Goal: Information Seeking & Learning: Learn about a topic

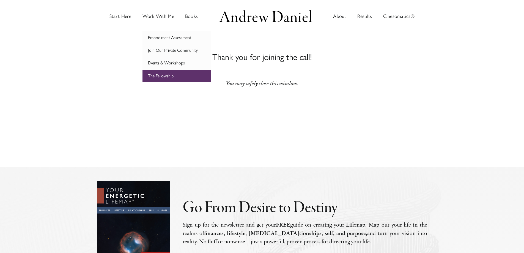
click at [186, 75] on link "The Fellowship" at bounding box center [177, 76] width 69 height 13
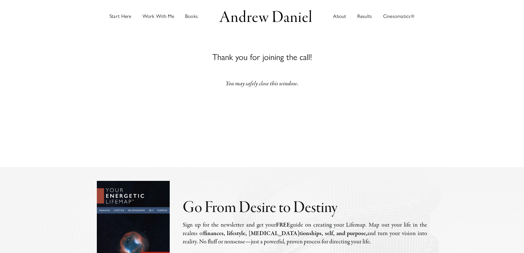
drag, startPoint x: 383, startPoint y: 110, endPoint x: 299, endPoint y: 55, distance: 100.1
click at [381, 108] on section "Thank You For Meeting Andrew Daniel Thank you for joining the call! You may saf…" at bounding box center [262, 103] width 330 height 127
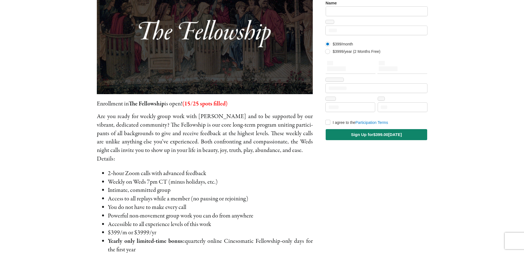
scroll to position [83, 0]
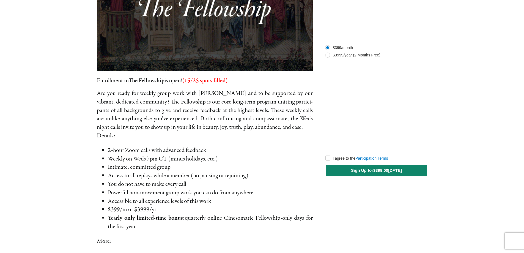
drag, startPoint x: 31, startPoint y: 100, endPoint x: 37, endPoint y: 90, distance: 11.6
click at [33, 99] on main "The Fellowship [PERSON_NAME] Enrollment in The Fellowship is open! (15/25 spots…" at bounding box center [262, 239] width 524 height 578
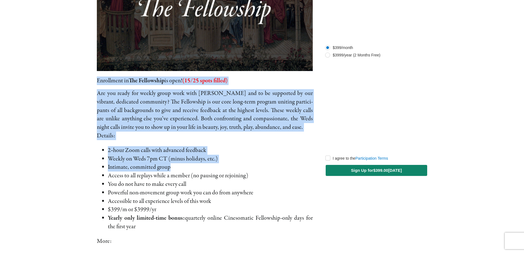
drag, startPoint x: 37, startPoint y: 81, endPoint x: 252, endPoint y: 169, distance: 232.0
click at [252, 169] on main "The Fellowship [PERSON_NAME] Enrollment in The Fellowship is open! (15/25 spots…" at bounding box center [262, 239] width 524 height 578
click at [247, 169] on li "Intimate, com­mit­ted group" at bounding box center [210, 167] width 205 height 9
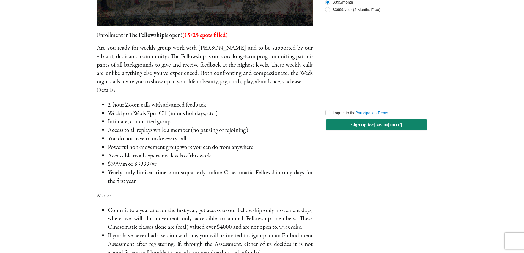
scroll to position [138, 0]
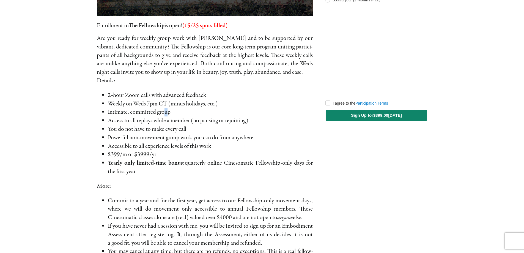
drag, startPoint x: 166, startPoint y: 114, endPoint x: 163, endPoint y: 114, distance: 3.0
click at [163, 114] on li "Intimate, com­mit­ted group" at bounding box center [210, 112] width 205 height 9
click at [69, 88] on main "The Fellowship [PERSON_NAME] Enrollment in The Fellowship is open! (15/25 spots…" at bounding box center [262, 184] width 524 height 578
drag, startPoint x: 75, startPoint y: 95, endPoint x: 190, endPoint y: 174, distance: 140.3
click at [190, 174] on main "The Fellowship [PERSON_NAME] Enrollment in The Fellowship is open! (15/25 spots…" at bounding box center [262, 184] width 524 height 578
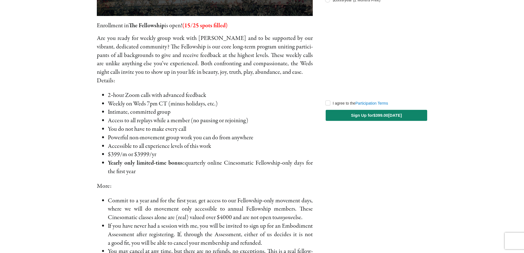
click at [190, 174] on li "Yearly only lim­it­ed-time bonus: quar­ter­ly online Cinesomatic Fellowship-onl…" at bounding box center [210, 167] width 205 height 17
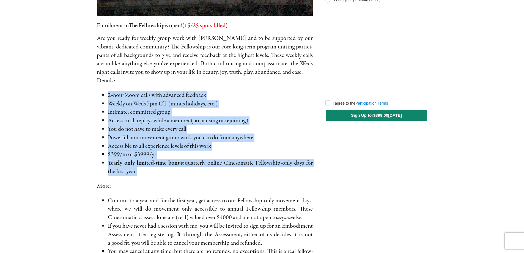
drag, startPoint x: 190, startPoint y: 174, endPoint x: 98, endPoint y: 90, distance: 125.3
click at [98, 90] on div "Enrollment in The Fellowship is open! (15/25 spots filled) Are you ready for we…" at bounding box center [205, 162] width 216 height 283
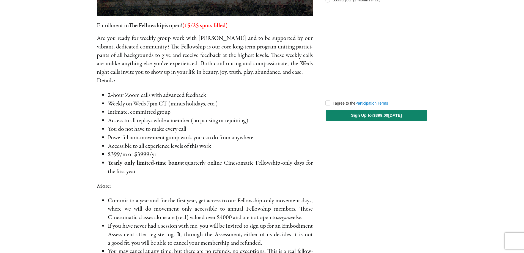
drag, startPoint x: 97, startPoint y: 88, endPoint x: 170, endPoint y: 173, distance: 112.0
click at [170, 173] on div "Enrollment in The Fellowship is open! (15/25 spots filled) Are you ready for we…" at bounding box center [205, 181] width 229 height 573
click at [170, 173] on li "Yearly only lim­it­ed-time bonus: quar­ter­ly online Cinesomatic Fellowship-onl…" at bounding box center [210, 167] width 205 height 17
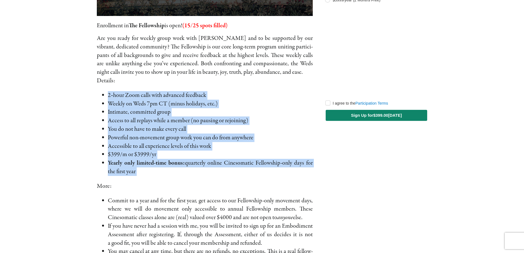
drag, startPoint x: 170, startPoint y: 173, endPoint x: 78, endPoint y: 86, distance: 126.0
click at [78, 86] on main "The Fellowship [PERSON_NAME] Enrollment in The Fellowship is open! (15/25 spots…" at bounding box center [262, 184] width 524 height 578
drag, startPoint x: 78, startPoint y: 86, endPoint x: 182, endPoint y: 176, distance: 136.6
click at [182, 176] on main "The Fellowship [PERSON_NAME] Enrollment in The Fellowship is open! (15/25 spots…" at bounding box center [262, 184] width 524 height 578
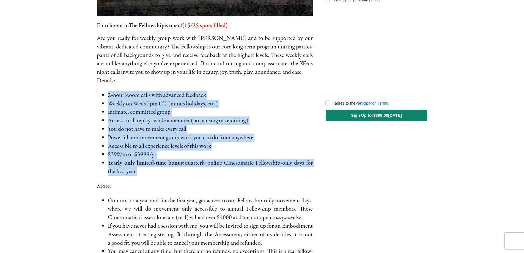
click at [182, 176] on li "Yearly only lim­it­ed-time bonus: quar­ter­ly online Cinesomatic Fellowship-onl…" at bounding box center [210, 167] width 205 height 17
drag, startPoint x: 182, startPoint y: 176, endPoint x: 52, endPoint y: 81, distance: 160.4
click at [52, 81] on main "The Fellowship [PERSON_NAME] Enrollment in The Fellowship is open! (15/25 spots…" at bounding box center [262, 184] width 524 height 578
click at [54, 84] on main "The Fellowship [PERSON_NAME] Enrollment in The Fellowship is open! (15/25 spots…" at bounding box center [262, 184] width 524 height 578
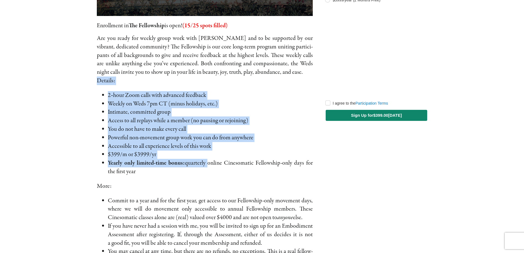
drag, startPoint x: 55, startPoint y: 84, endPoint x: 189, endPoint y: 167, distance: 158.2
click at [188, 166] on main "The Fellowship [PERSON_NAME] Enrollment in The Fellowship is open! (15/25 spots…" at bounding box center [262, 184] width 524 height 578
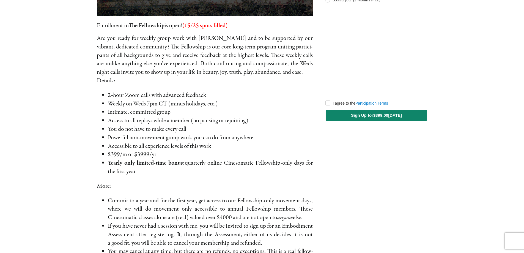
click at [190, 168] on li "Yearly only lim­it­ed-time bonus: quar­ter­ly online Cinesomatic Fellowship-onl…" at bounding box center [210, 167] width 205 height 17
drag, startPoint x: 191, startPoint y: 172, endPoint x: 96, endPoint y: 81, distance: 131.6
click at [96, 81] on div "Enrollment in The Fellowship is open! (15/25 spots filled) Are you ready for we…" at bounding box center [205, 181] width 229 height 573
click at [87, 99] on main "The Fellowship [PERSON_NAME] Enrollment in The Fellowship is open! (15/25 spots…" at bounding box center [262, 184] width 524 height 578
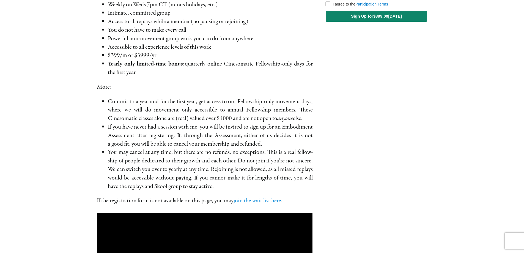
scroll to position [248, 0]
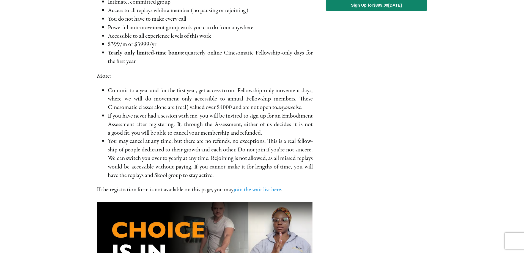
click at [126, 93] on li "Commit to a year and for the first year, get access to our Fellowship-only move…" at bounding box center [210, 98] width 205 height 25
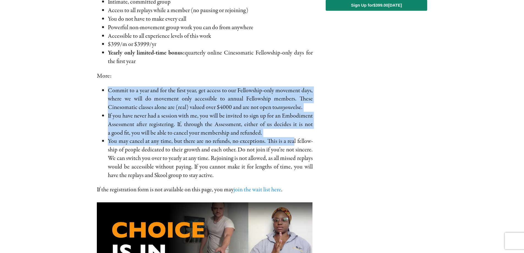
drag, startPoint x: 103, startPoint y: 92, endPoint x: 296, endPoint y: 144, distance: 200.3
click at [294, 144] on ul "Commit to a year and for the first year, get access to our Fellowship-only move…" at bounding box center [205, 132] width 216 height 93
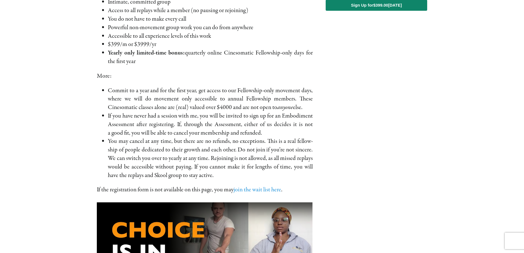
click at [296, 144] on li "You may can­cel at any time, but there are no refunds, no excep­tions. This is …" at bounding box center [210, 158] width 205 height 42
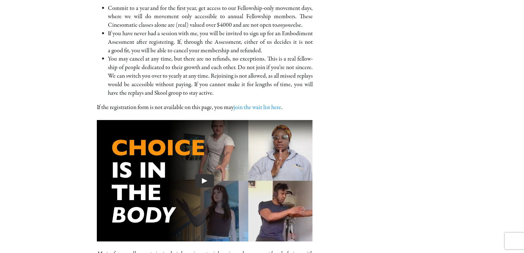
scroll to position [330, 0]
click at [255, 77] on li "You may can­cel at any time, but there are no refunds, no excep­tions. This is …" at bounding box center [210, 75] width 205 height 42
click at [140, 94] on li "You may can­cel at any time, but there are no refunds, no excep­tions. This is …" at bounding box center [210, 75] width 205 height 42
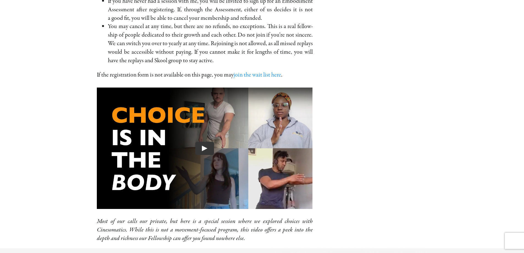
scroll to position [340, 0]
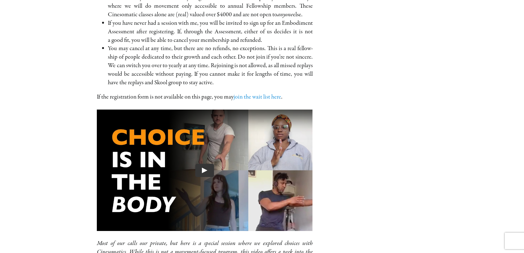
click at [188, 50] on li "You may can­cel at any time, but there are no refunds, no excep­tions. This is …" at bounding box center [210, 65] width 205 height 42
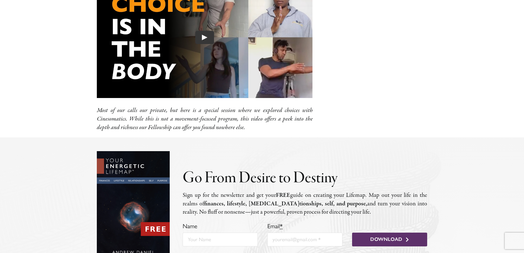
scroll to position [478, 0]
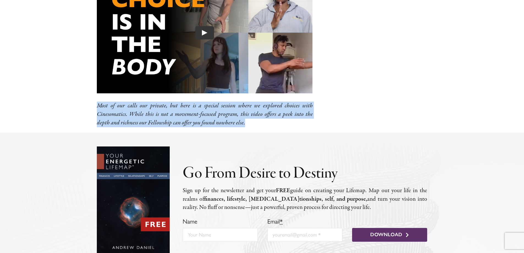
drag, startPoint x: 68, startPoint y: 109, endPoint x: 266, endPoint y: 119, distance: 198.1
click at [266, 119] on p "Most of our calls our pri­vate, but here is a spe­cial ses­sion where we explor…" at bounding box center [205, 114] width 216 height 25
drag, startPoint x: 248, startPoint y: 121, endPoint x: 89, endPoint y: 88, distance: 163.1
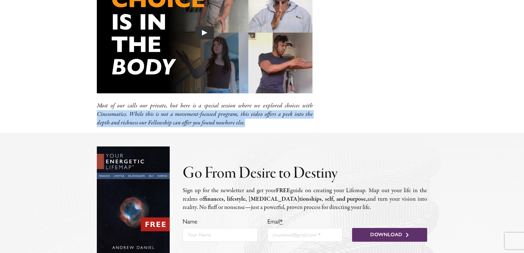
drag, startPoint x: 80, startPoint y: 113, endPoint x: 236, endPoint y: 128, distance: 157.6
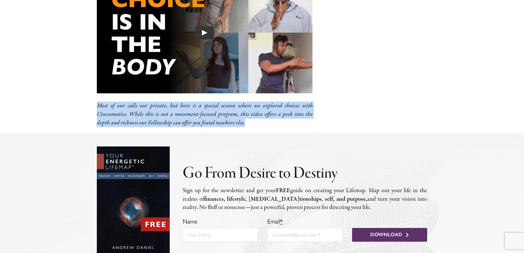
drag, startPoint x: 242, startPoint y: 127, endPoint x: 84, endPoint y: 101, distance: 159.3
drag, startPoint x: 84, startPoint y: 99, endPoint x: 256, endPoint y: 127, distance: 173.6
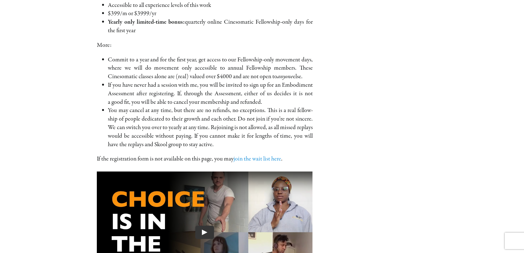
scroll to position [203, 0]
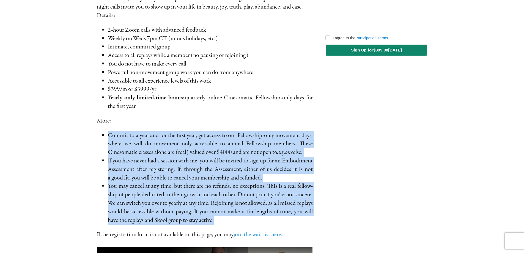
drag, startPoint x: 106, startPoint y: 134, endPoint x: 312, endPoint y: 223, distance: 223.7
click at [312, 223] on ul "Commit to a year and for the first year, get access to our Fellowship-only move…" at bounding box center [205, 177] width 216 height 93
click at [312, 223] on li "You may can­cel at any time, but there are no refunds, no excep­tions. This is …" at bounding box center [210, 203] width 205 height 42
drag, startPoint x: 312, startPoint y: 223, endPoint x: 125, endPoint y: 132, distance: 207.8
click at [125, 132] on ul "Commit to a year and for the first year, get access to our Fellowship-only move…" at bounding box center [205, 177] width 216 height 93
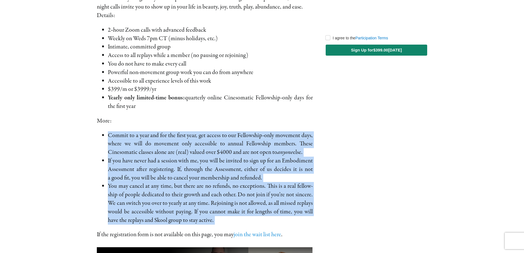
click at [125, 132] on li "Commit to a year and for the first year, get access to our Fellowship-only move…" at bounding box center [210, 143] width 205 height 25
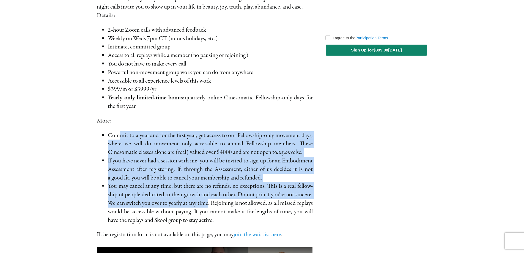
drag, startPoint x: 120, startPoint y: 132, endPoint x: 217, endPoint y: 199, distance: 118.0
click at [217, 199] on ul "Commit to a year and for the first year, get access to our Fellowship-only move…" at bounding box center [205, 177] width 216 height 93
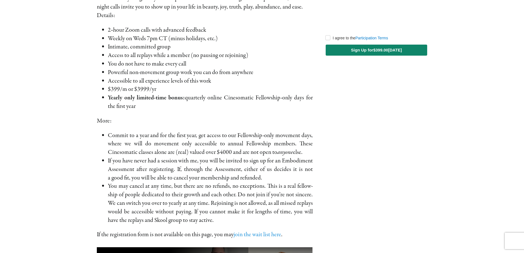
click at [223, 201] on li "You may can­cel at any time, but there are no refunds, no excep­tions. This is …" at bounding box center [210, 203] width 205 height 42
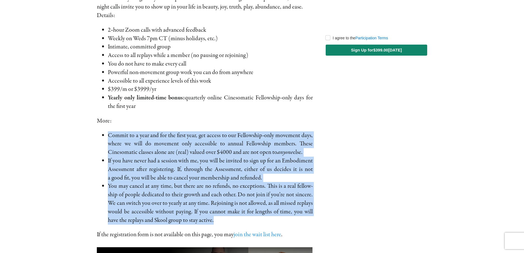
drag, startPoint x: 231, startPoint y: 219, endPoint x: 99, endPoint y: 135, distance: 156.1
click at [99, 135] on ul "Commit to a year and for the first year, get access to our Fellowship-only move…" at bounding box center [205, 177] width 216 height 93
drag, startPoint x: 99, startPoint y: 134, endPoint x: 222, endPoint y: 221, distance: 150.7
click at [222, 221] on ul "Commit to a year and for the first year, get access to our Fellowship-only move…" at bounding box center [205, 177] width 216 height 93
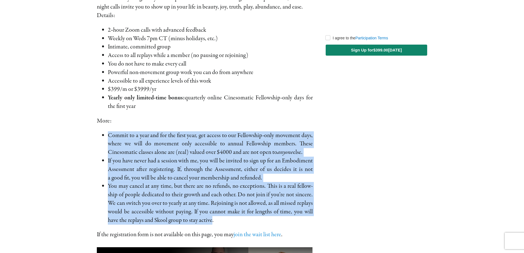
click at [222, 221] on li "You may can­cel at any time, but there are no refunds, no excep­tions. This is …" at bounding box center [210, 203] width 205 height 42
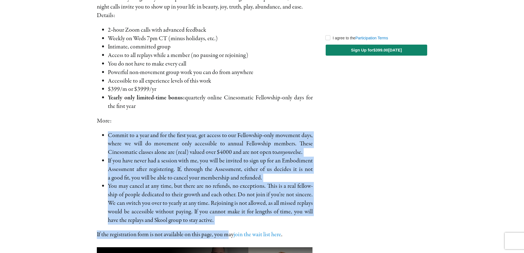
drag, startPoint x: 230, startPoint y: 225, endPoint x: 62, endPoint y: 125, distance: 195.1
click at [62, 125] on main "The Fellowship [PERSON_NAME] Enrollment in The Fellowship is open! (15/25 spots…" at bounding box center [262, 118] width 524 height 578
click at [67, 133] on main "The Fellowship [PERSON_NAME] Enrollment in The Fellowship is open! (15/25 spots…" at bounding box center [262, 118] width 524 height 578
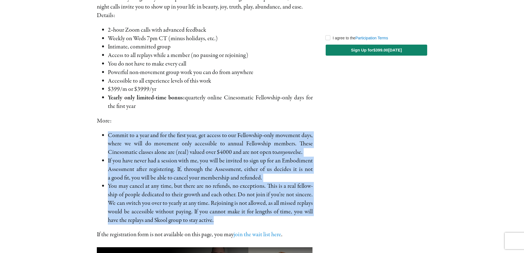
drag, startPoint x: 71, startPoint y: 132, endPoint x: 245, endPoint y: 223, distance: 196.7
click at [245, 223] on main "The Fellowship [PERSON_NAME] Enrollment in The Fellowship is open! (15/25 spots…" at bounding box center [262, 118] width 524 height 578
click at [245, 223] on li "You may can­cel at any time, but there are no refunds, no excep­tions. This is …" at bounding box center [210, 203] width 205 height 42
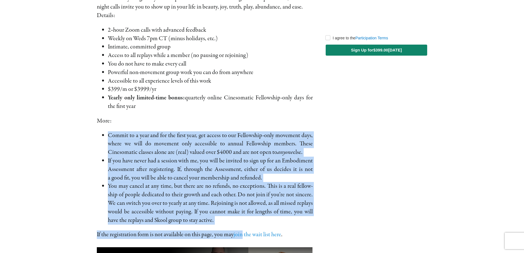
drag, startPoint x: 245, startPoint y: 225, endPoint x: 100, endPoint y: 137, distance: 169.7
click at [100, 137] on div "2‑hour Zoom calls with advanced feedback Weekly on Weds 7pm CT (minus hol­i­day…" at bounding box center [205, 132] width 216 height 213
click at [99, 136] on ul "Commit to a year and for the first year, get access to our Fellowship-only move…" at bounding box center [205, 177] width 216 height 93
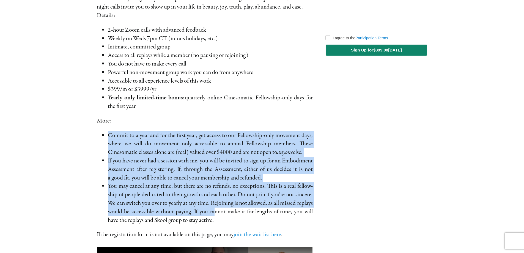
drag, startPoint x: 99, startPoint y: 134, endPoint x: 228, endPoint y: 216, distance: 152.9
click at [228, 216] on ul "Commit to a year and for the first year, get access to our Fellowship-only move…" at bounding box center [205, 177] width 216 height 93
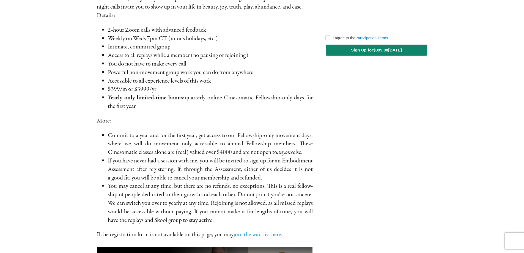
click at [229, 217] on li "You may can­cel at any time, but there are no refunds, no excep­tions. This is …" at bounding box center [210, 203] width 205 height 42
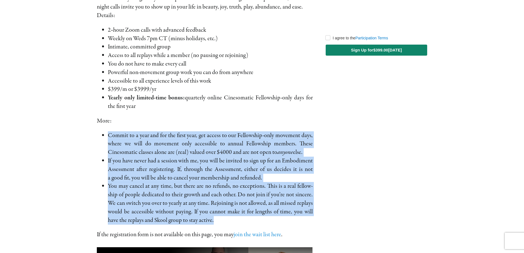
drag, startPoint x: 231, startPoint y: 223, endPoint x: 92, endPoint y: 136, distance: 163.1
click at [92, 136] on div "Enrollment in The Fellowship is open! (15/25 spots filled) Are you ready for we…" at bounding box center [205, 115] width 229 height 573
click at [91, 137] on div "Enrollment in The Fellowship is open! (15/25 spots filled) Are you ready for we…" at bounding box center [205, 115] width 229 height 573
drag, startPoint x: 91, startPoint y: 135, endPoint x: 225, endPoint y: 219, distance: 158.0
click at [225, 219] on div "Enrollment in The Fellowship is open! (15/25 spots filled) Are you ready for we…" at bounding box center [205, 115] width 229 height 573
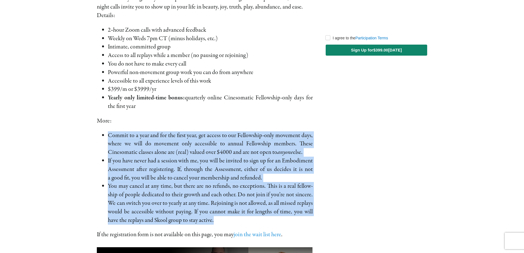
click at [225, 219] on li "You may can­cel at any time, but there are no refunds, no excep­tions. This is …" at bounding box center [210, 203] width 205 height 42
drag, startPoint x: 225, startPoint y: 220, endPoint x: 91, endPoint y: 132, distance: 160.9
click at [91, 132] on div "Enrollment in The Fellowship is open! (15/25 spots filled) Are you ready for we…" at bounding box center [205, 115] width 229 height 573
drag, startPoint x: 91, startPoint y: 132, endPoint x: 227, endPoint y: 217, distance: 160.3
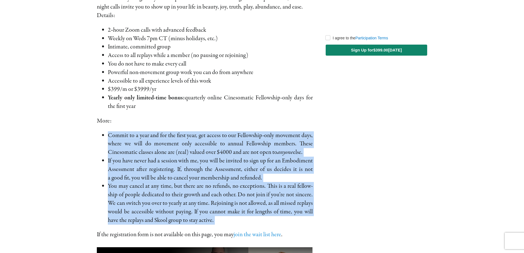
click at [227, 217] on div "Enrollment in The Fellowship is open! (15/25 spots filled) Are you ready for we…" at bounding box center [205, 115] width 229 height 573
click at [228, 217] on li "You may can­cel at any time, but there are no refunds, no excep­tions. This is …" at bounding box center [210, 203] width 205 height 42
drag, startPoint x: 230, startPoint y: 218, endPoint x: 98, endPoint y: 138, distance: 154.0
click at [98, 138] on ul "Commit to a year and for the first year, get access to our Fellowship-only move…" at bounding box center [205, 177] width 216 height 93
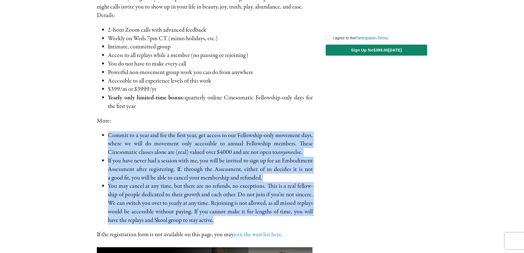
drag, startPoint x: 98, startPoint y: 137, endPoint x: 243, endPoint y: 217, distance: 165.2
click at [243, 217] on ul "Commit to a year and for the first year, get access to our Fellowship-only move…" at bounding box center [205, 177] width 216 height 93
click at [243, 217] on li "You may can­cel at any time, but there are no refunds, no excep­tions. This is …" at bounding box center [210, 203] width 205 height 42
drag, startPoint x: 243, startPoint y: 217, endPoint x: 94, endPoint y: 130, distance: 172.5
click at [94, 130] on div "Enrollment in The Fellowship is open! (15/25 spots filled) Are you ready for we…" at bounding box center [205, 115] width 229 height 573
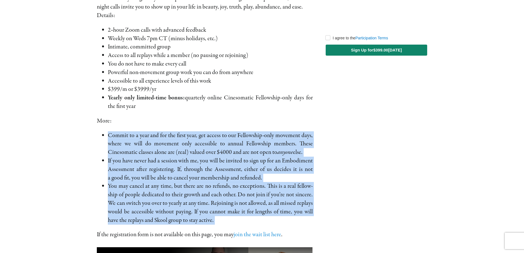
click at [92, 138] on div "Enrollment in The Fellowship is open! (15/25 spots filled) Are you ready for we…" at bounding box center [205, 115] width 229 height 573
drag, startPoint x: 91, startPoint y: 134, endPoint x: 246, endPoint y: 219, distance: 177.0
click at [246, 219] on div "Enrollment in The Fellowship is open! (15/25 spots filled) Are you ready for we…" at bounding box center [205, 115] width 229 height 573
click at [246, 219] on li "You may can­cel at any time, but there are no refunds, no excep­tions. This is …" at bounding box center [210, 203] width 205 height 42
drag, startPoint x: 246, startPoint y: 219, endPoint x: 101, endPoint y: 137, distance: 167.0
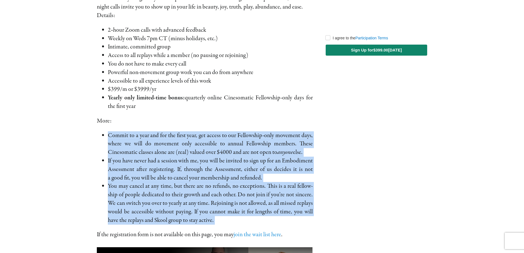
click at [101, 137] on ul "Commit to a year and for the first year, get access to our Fellowship-only move…" at bounding box center [205, 177] width 216 height 93
drag, startPoint x: 101, startPoint y: 136, endPoint x: 258, endPoint y: 221, distance: 178.7
click at [258, 221] on ul "Commit to a year and for the first year, get access to our Fellowship-only move…" at bounding box center [205, 177] width 216 height 93
click at [258, 221] on li "You may can­cel at any time, but there are no refunds, no excep­tions. This is …" at bounding box center [210, 203] width 205 height 42
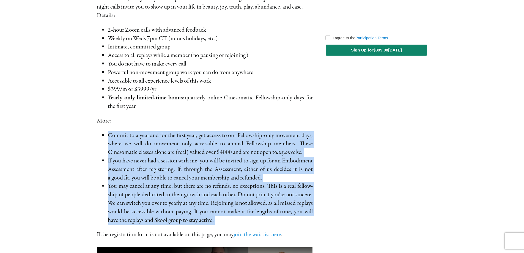
drag, startPoint x: 258, startPoint y: 221, endPoint x: 122, endPoint y: 139, distance: 158.6
click at [122, 139] on ul "Commit to a year and for the first year, get access to our Fellowship-only move…" at bounding box center [205, 177] width 216 height 93
click at [81, 135] on main "The Fellowship [PERSON_NAME] Enrollment in The Fellowship is open! (15/25 spots…" at bounding box center [262, 118] width 524 height 578
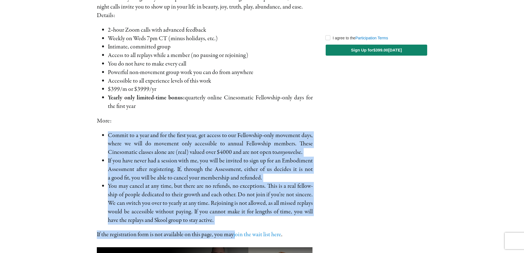
drag, startPoint x: 81, startPoint y: 131, endPoint x: 239, endPoint y: 229, distance: 186.0
click at [238, 229] on main "The Fellowship [PERSON_NAME] Enrollment in The Fellowship is open! (15/25 spots…" at bounding box center [262, 118] width 524 height 578
click at [239, 223] on li "You may can­cel at any time, but there are no refunds, no excep­tions. This is …" at bounding box center [210, 203] width 205 height 42
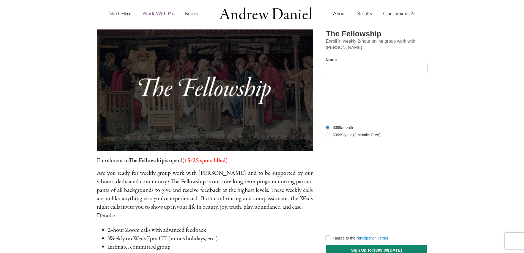
scroll to position [0, 0]
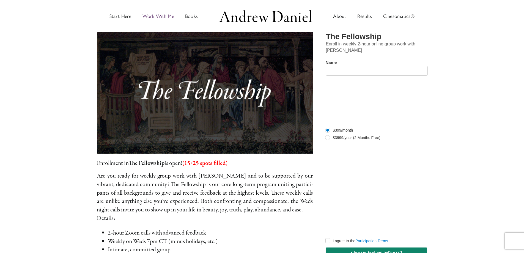
click at [74, 21] on ul "Start Here Work With Me Embodiment Assessment Join Our Private Community Events…" at bounding box center [262, 16] width 508 height 32
click at [220, 95] on img at bounding box center [205, 92] width 216 height 121
click at [242, 110] on img at bounding box center [205, 92] width 216 height 121
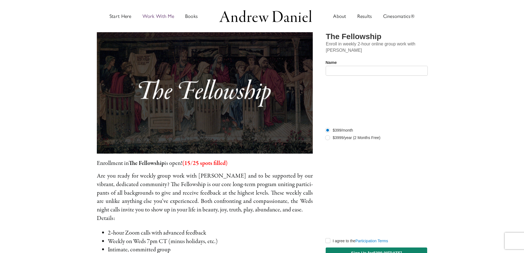
drag, startPoint x: 4, startPoint y: 91, endPoint x: 4, endPoint y: 96, distance: 5.2
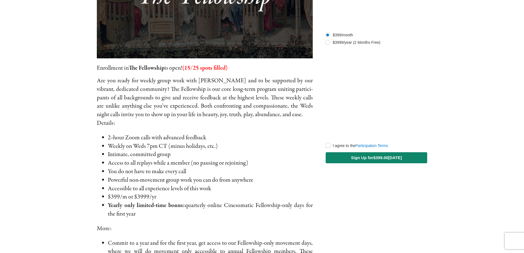
scroll to position [138, 0]
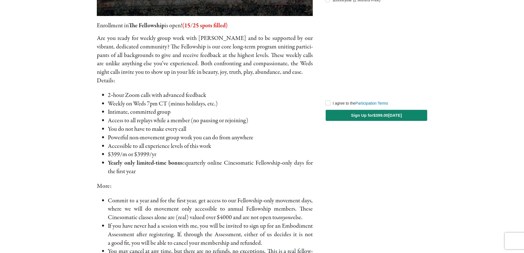
click at [54, 192] on main "The Fellowship [PERSON_NAME] Enrollment in The Fellowship is open! (15/25 spots…" at bounding box center [262, 184] width 524 height 578
